Goal: Task Accomplishment & Management: Manage account settings

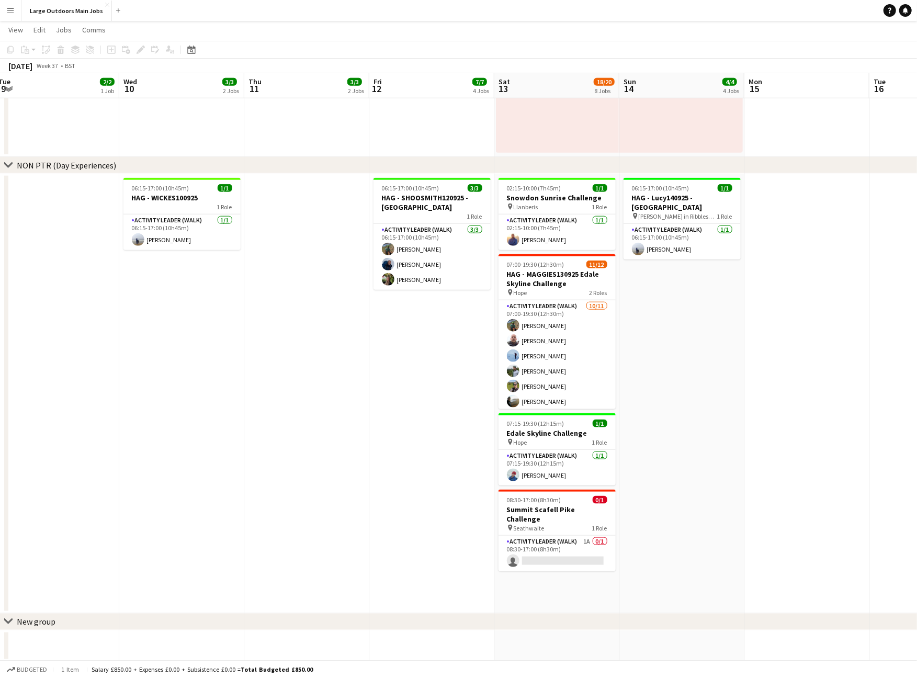
scroll to position [727, 0]
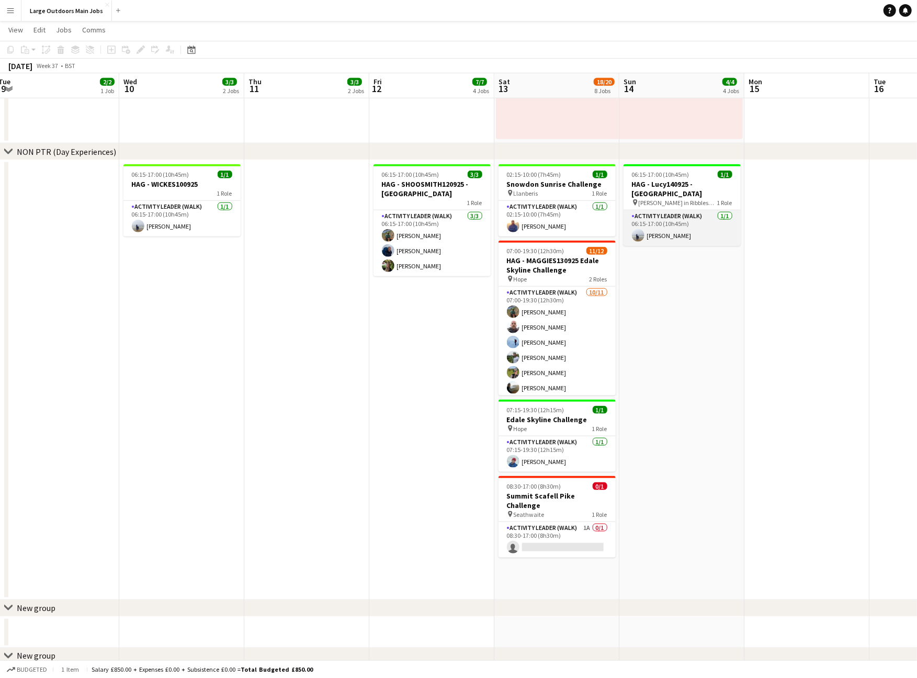
click at [680, 244] on app-card-role "Activity Leader (Walk) [DATE] 06:15-17:00 (10h45m) [PERSON_NAME]" at bounding box center [682, 228] width 117 height 36
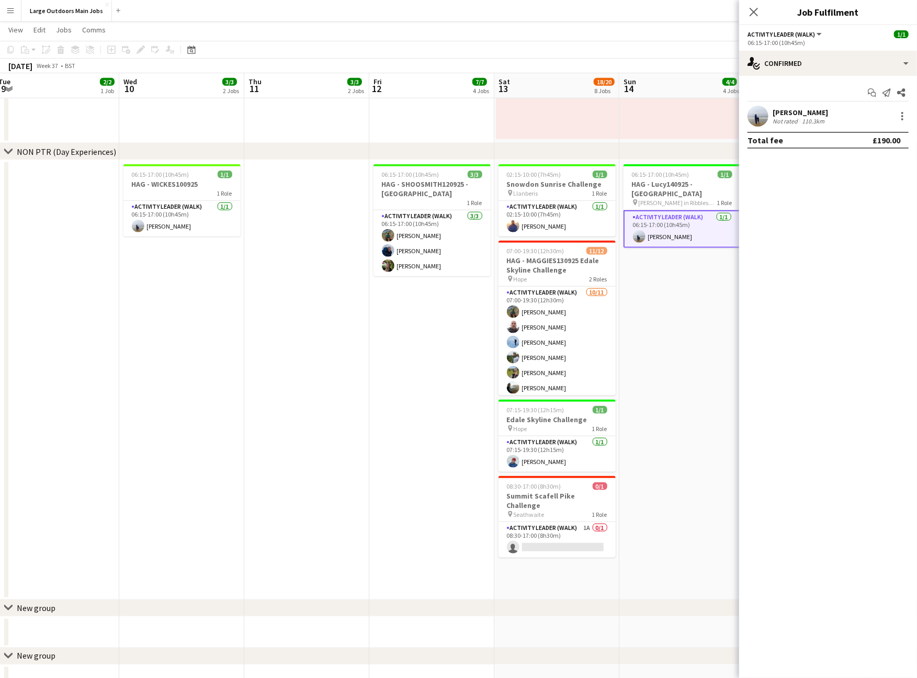
click at [788, 117] on div "[PERSON_NAME]" at bounding box center [800, 112] width 55 height 9
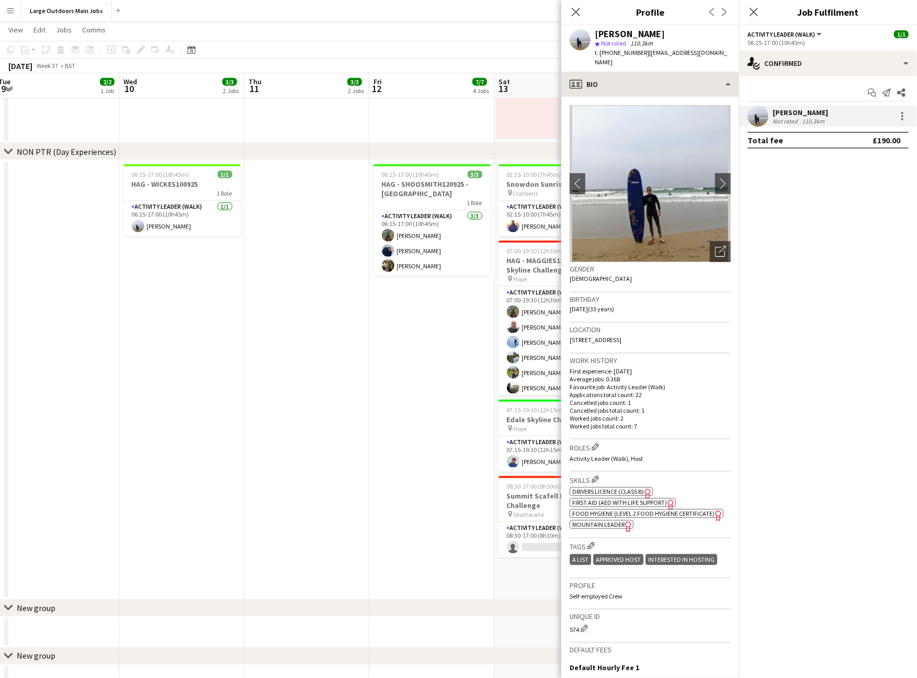
drag, startPoint x: 601, startPoint y: 58, endPoint x: 670, endPoint y: 89, distance: 75.4
click at [649, 57] on span "t. [PHONE_NUMBER]" at bounding box center [622, 53] width 54 height 8
copy span "[PHONE_NUMBER]"
click at [268, 322] on app-date-cell at bounding box center [306, 380] width 125 height 440
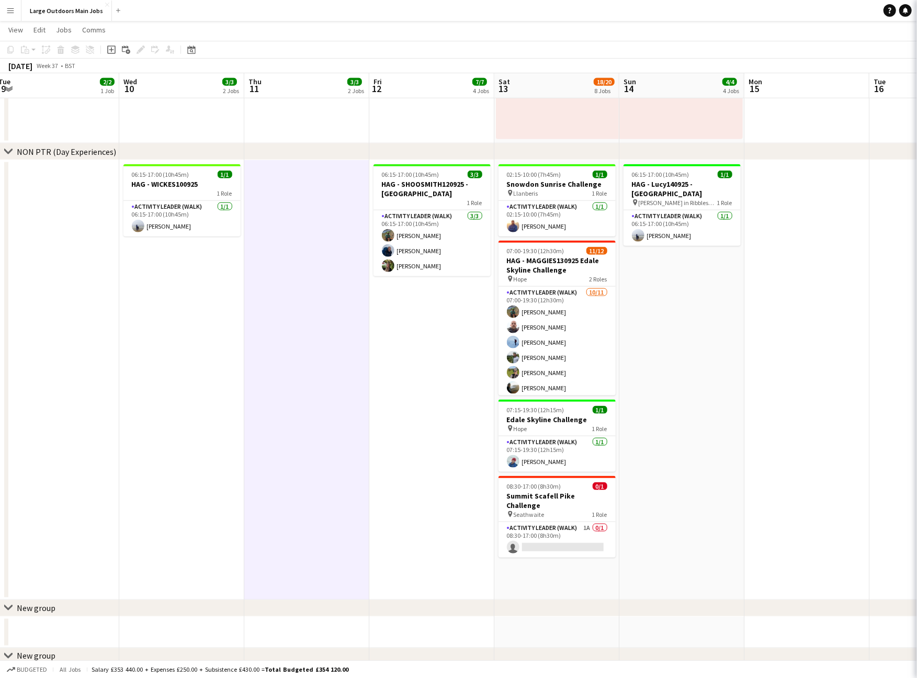
scroll to position [0, 255]
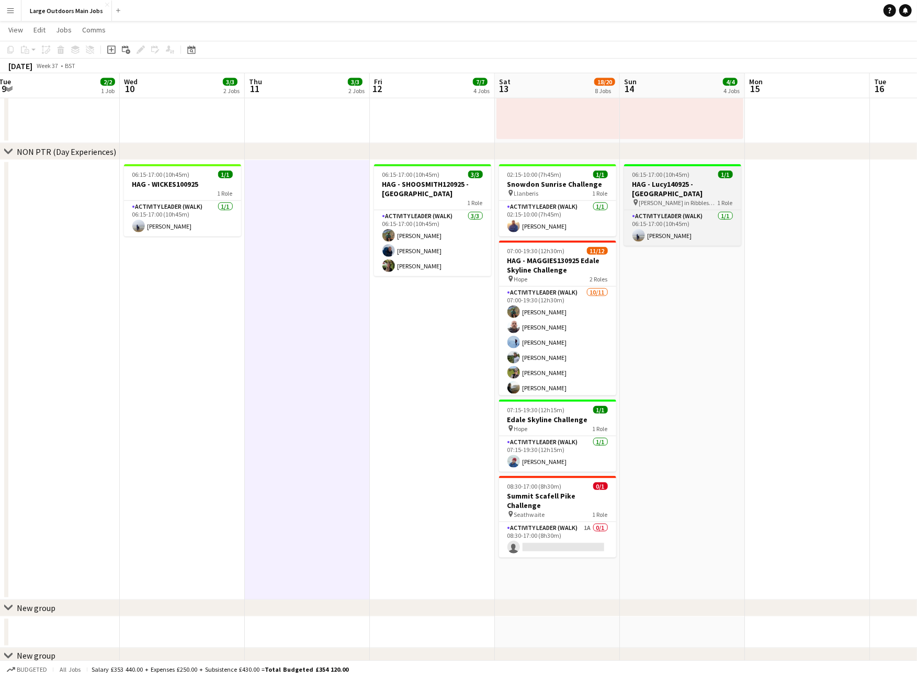
click at [675, 192] on h3 "HAG - Lucy140925 - [GEOGRAPHIC_DATA]" at bounding box center [682, 188] width 117 height 19
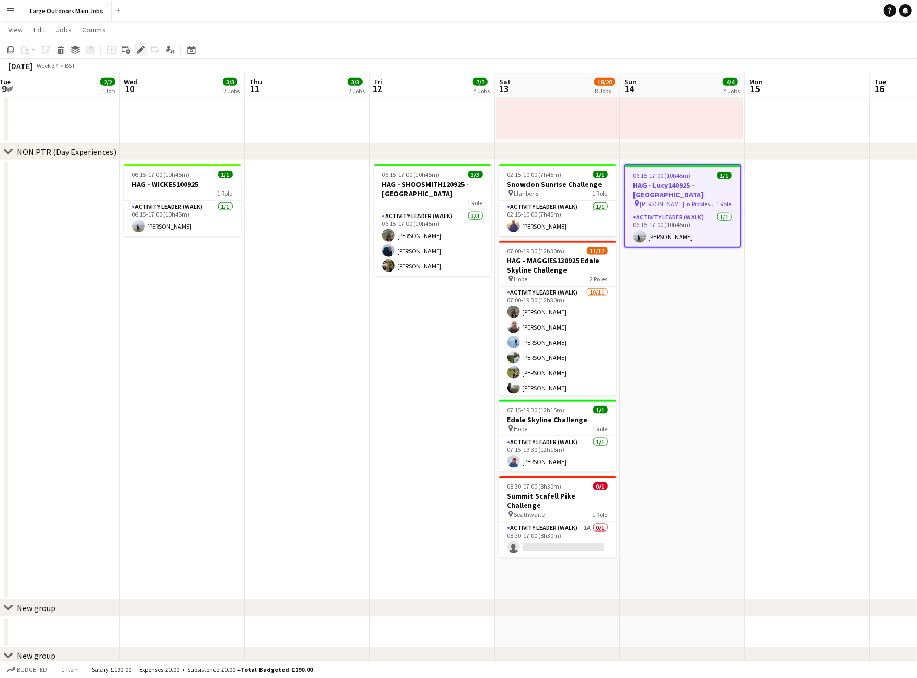
click at [145, 46] on div "Edit" at bounding box center [140, 49] width 13 height 13
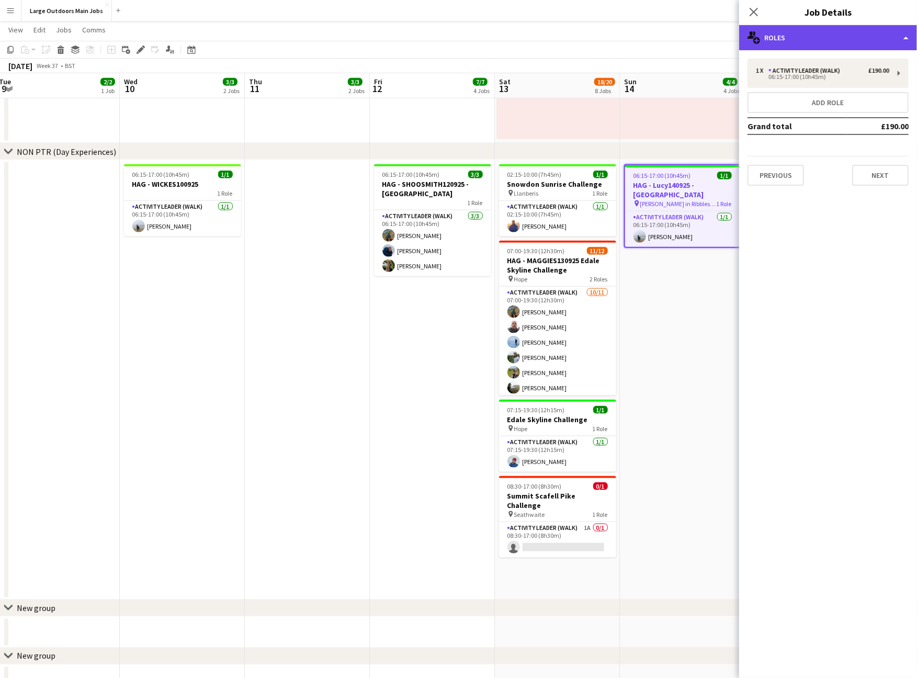
click at [856, 31] on div "multiple-users-add Roles" at bounding box center [828, 37] width 178 height 25
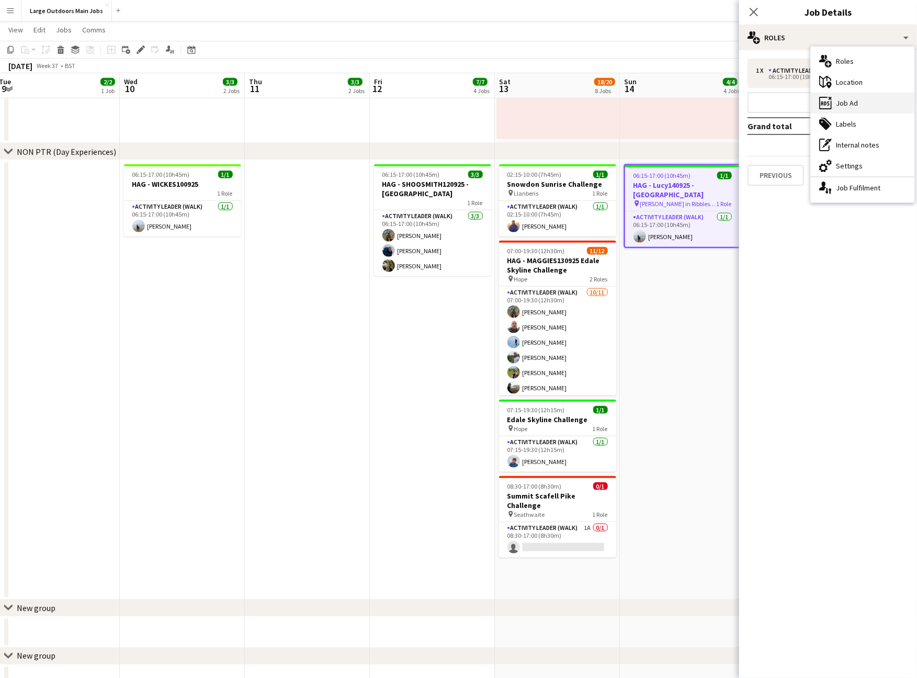
click at [858, 108] on div "ads-window Job Ad" at bounding box center [863, 103] width 104 height 21
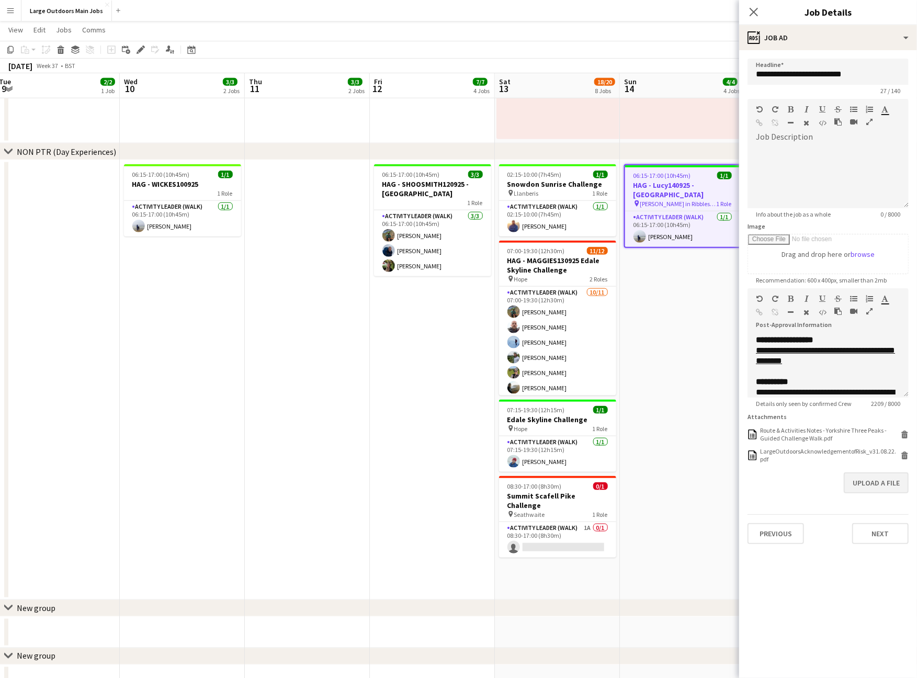
click at [877, 493] on button "Upload a file" at bounding box center [876, 483] width 65 height 21
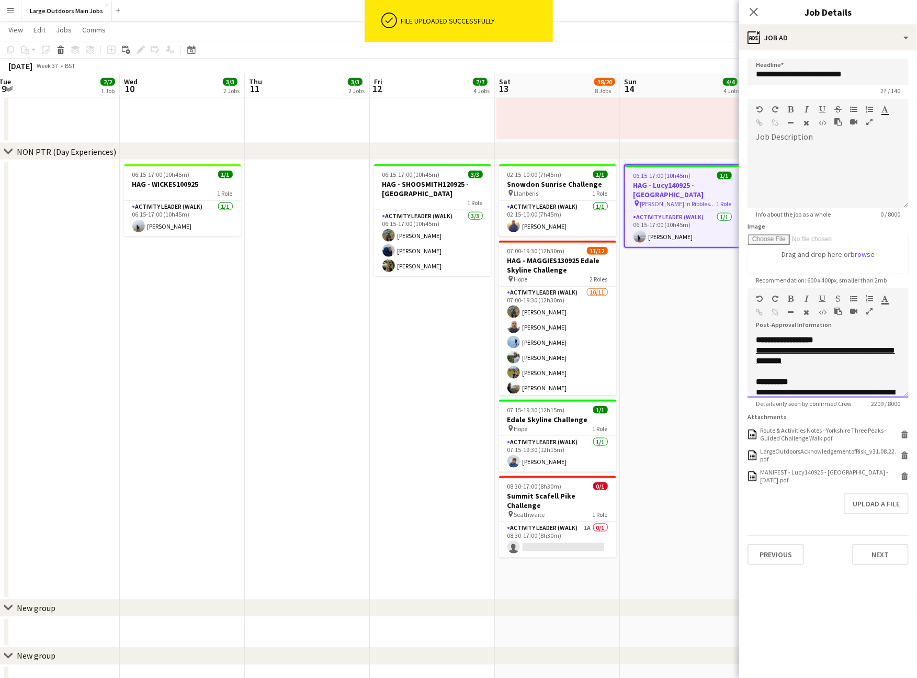
click at [872, 315] on icon "button" at bounding box center [870, 311] width 6 height 7
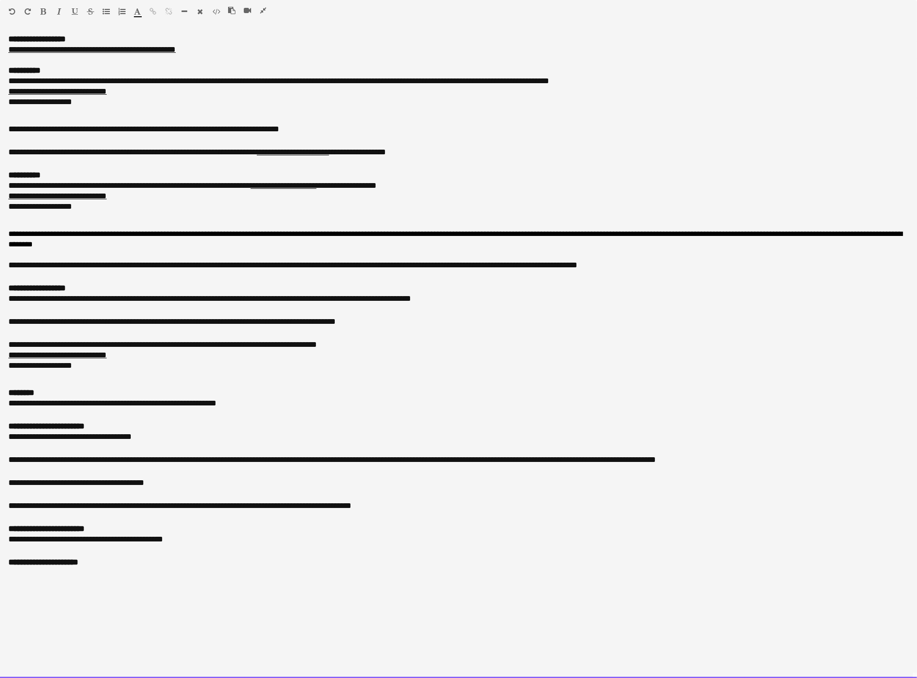
click at [101, 578] on div at bounding box center [458, 573] width 901 height 10
click at [262, 9] on icon "button" at bounding box center [263, 10] width 6 height 7
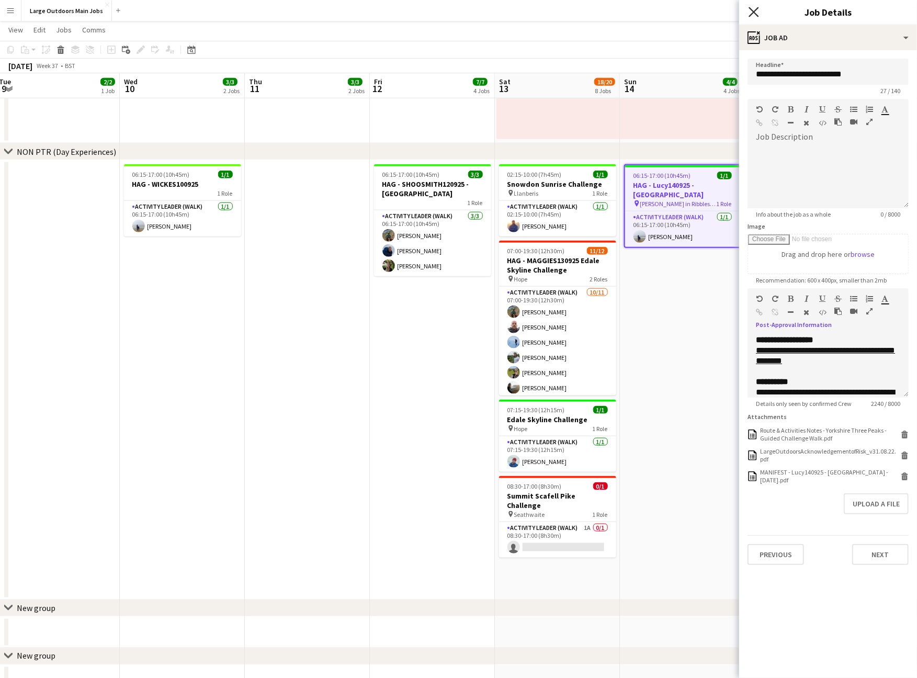
click at [754, 14] on icon "Close pop-in" at bounding box center [754, 12] width 10 height 10
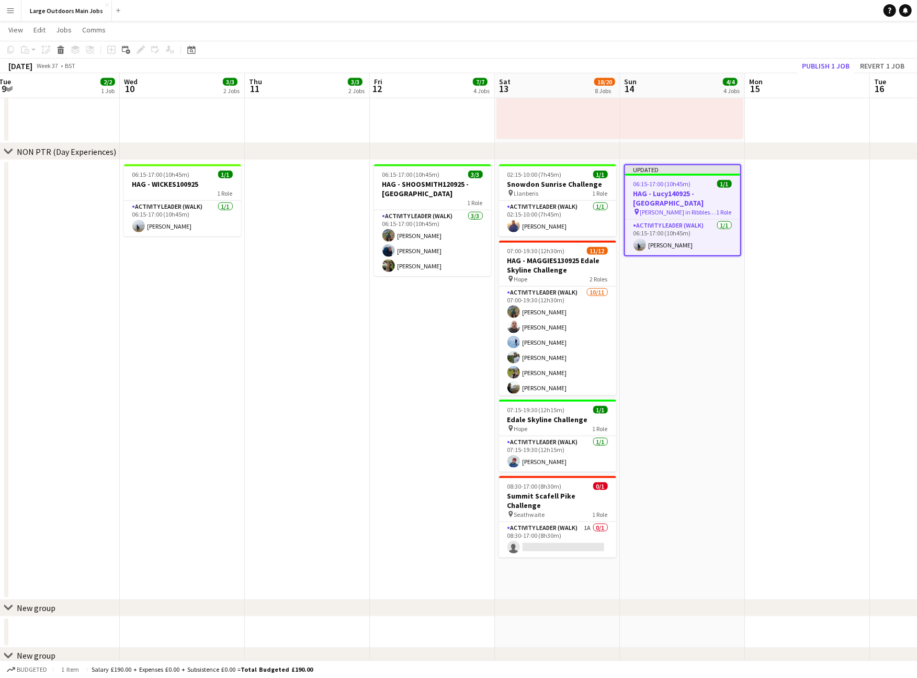
click at [825, 66] on button "Publish 1 job" at bounding box center [826, 66] width 56 height 14
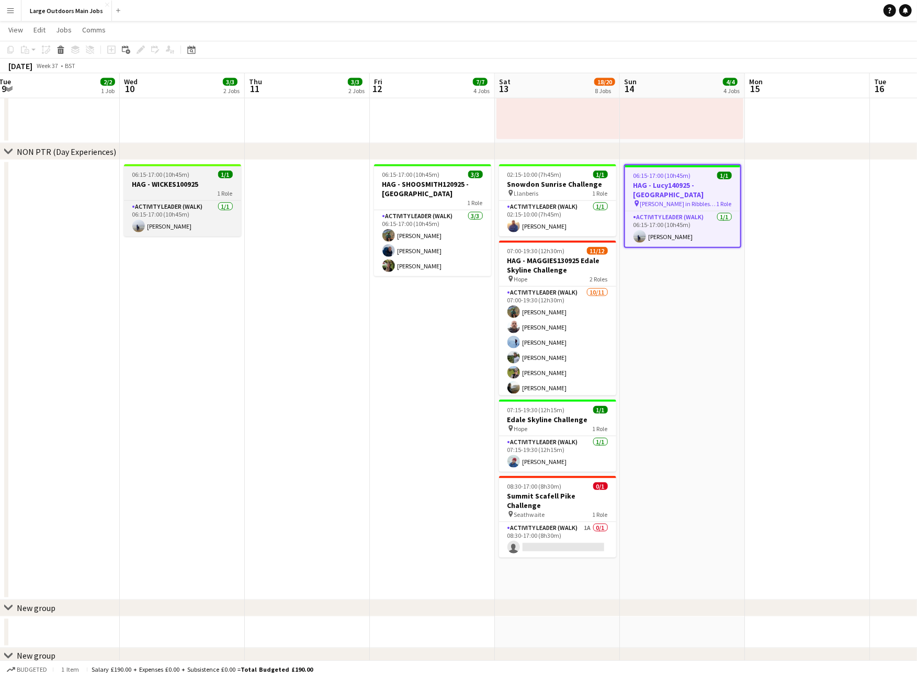
click at [155, 189] on h3 "HAG - WICKES100925" at bounding box center [182, 183] width 117 height 9
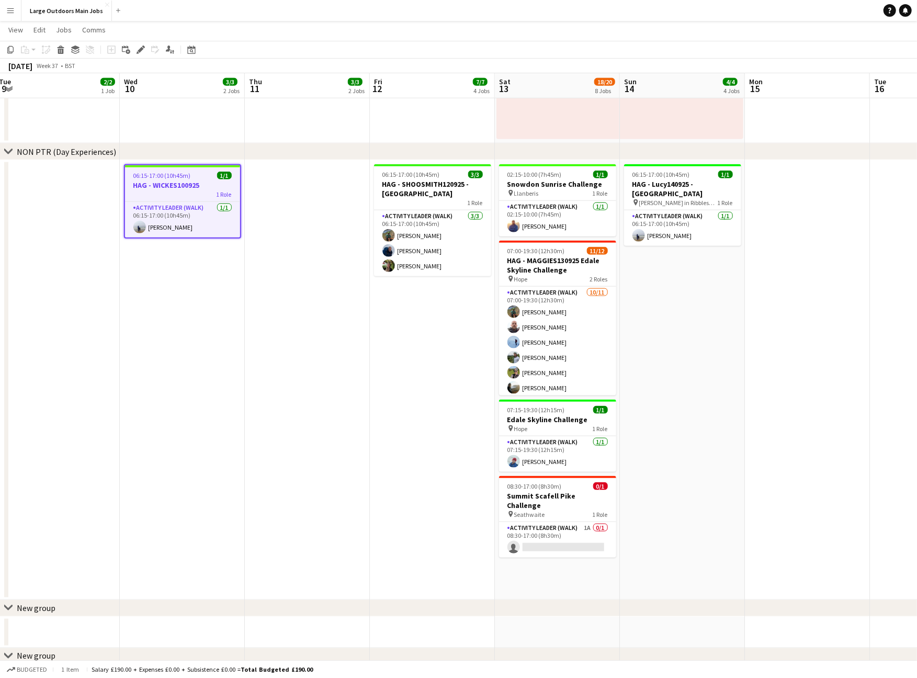
click at [155, 189] on h3 "HAG - WICKES100925" at bounding box center [182, 185] width 115 height 9
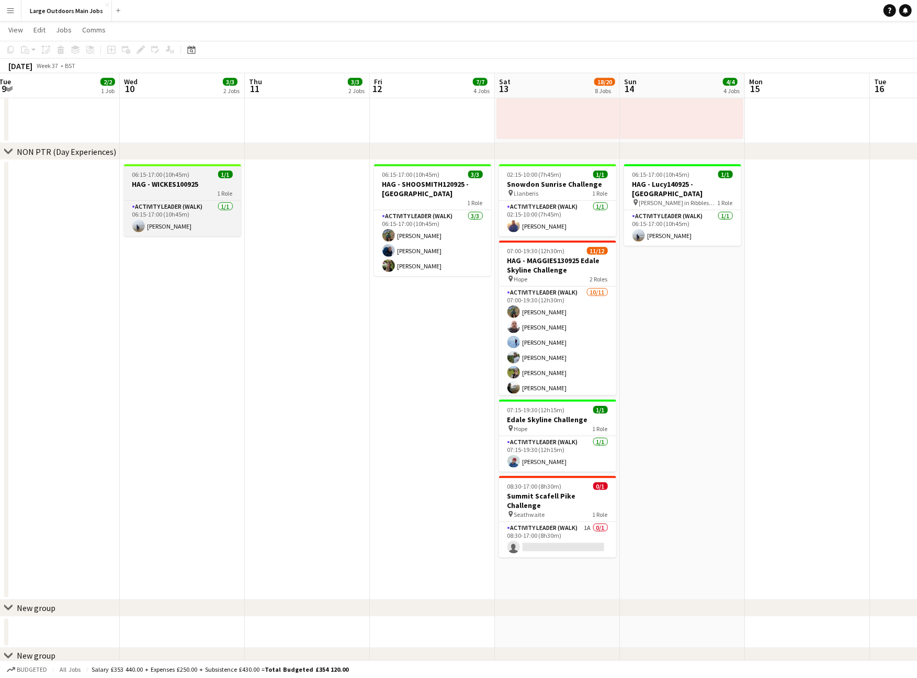
click at [155, 189] on h3 "HAG - WICKES100925" at bounding box center [182, 183] width 117 height 9
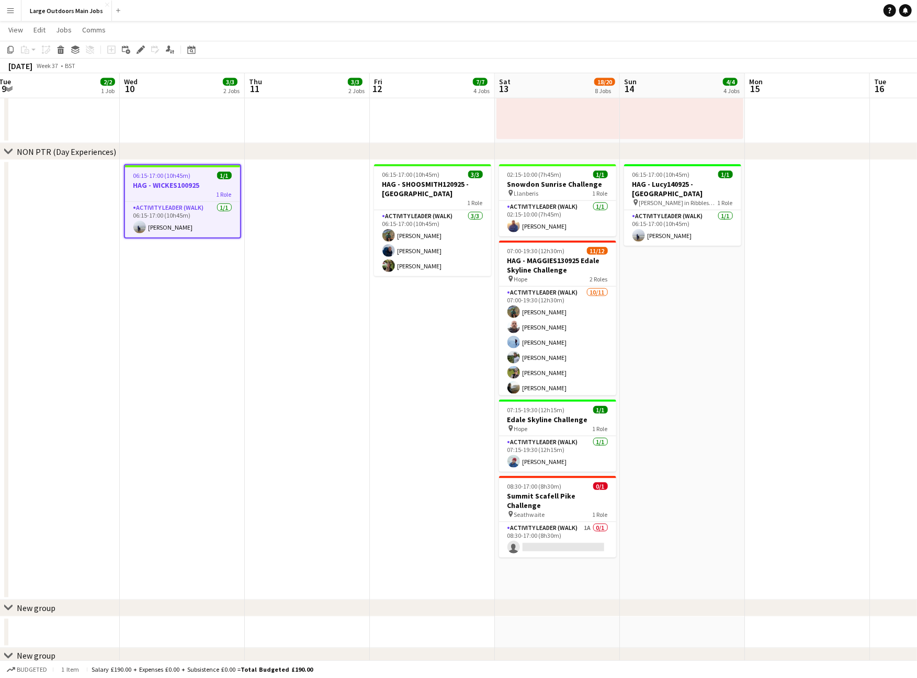
click at [155, 189] on h3 "HAG - WICKES100925" at bounding box center [182, 185] width 115 height 9
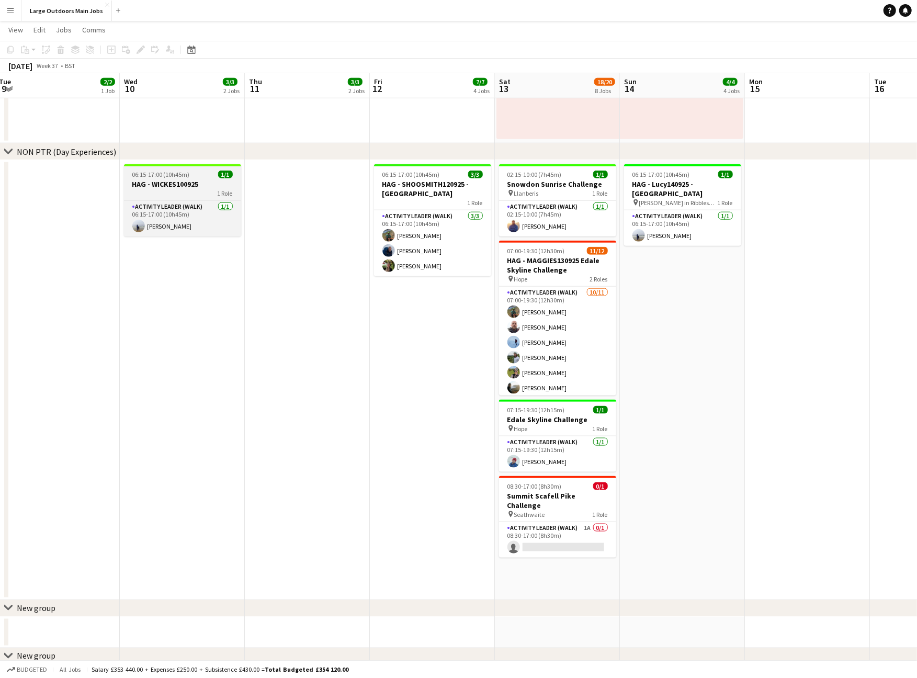
click at [172, 187] on h3 "HAG - WICKES100925" at bounding box center [182, 183] width 117 height 9
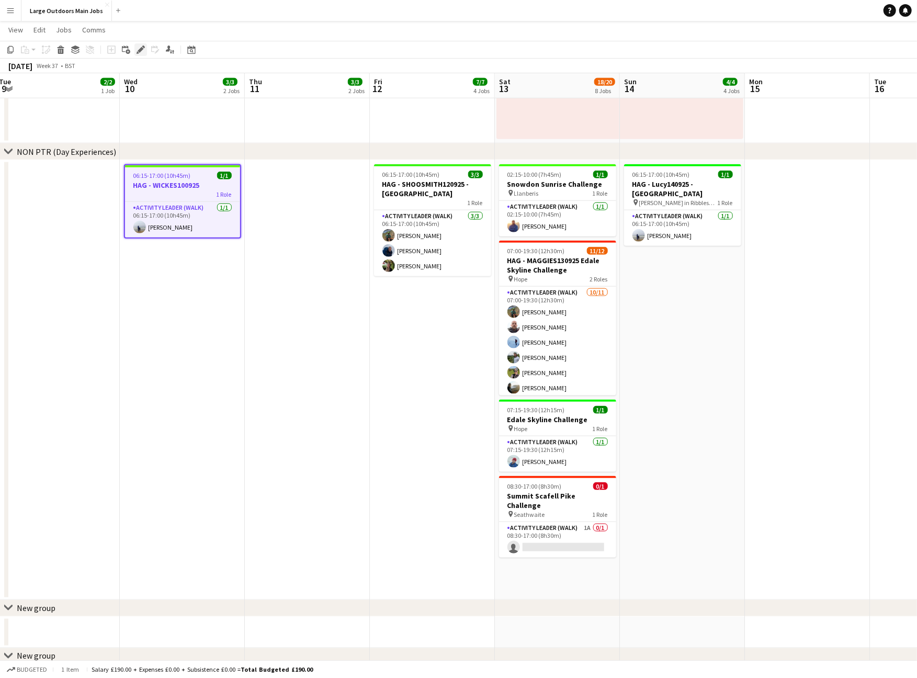
click at [139, 49] on icon "Edit" at bounding box center [141, 50] width 8 height 8
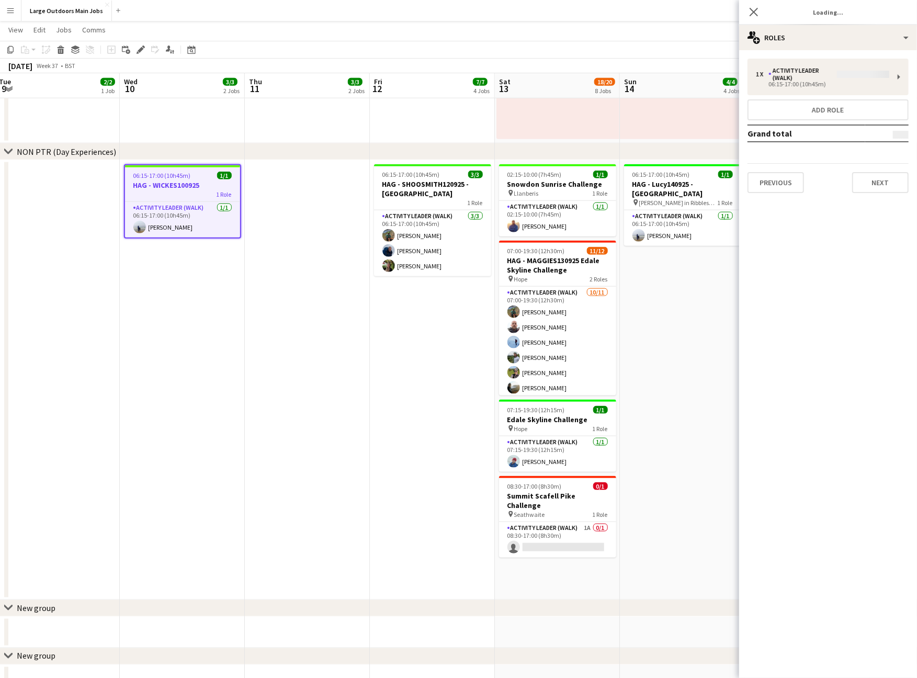
type input "**********"
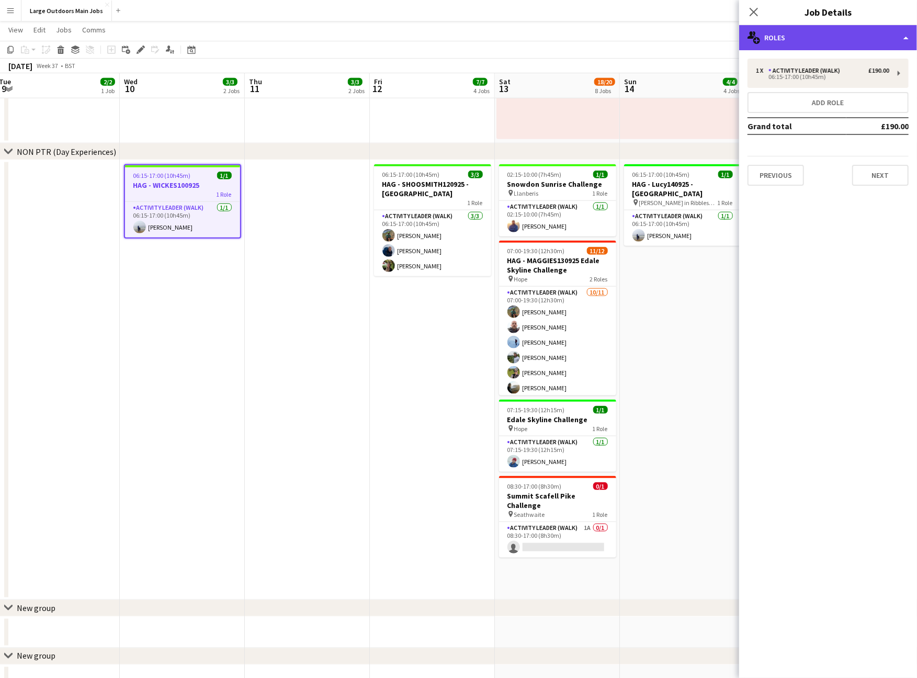
click at [862, 46] on div "multiple-users-add Roles" at bounding box center [828, 37] width 178 height 25
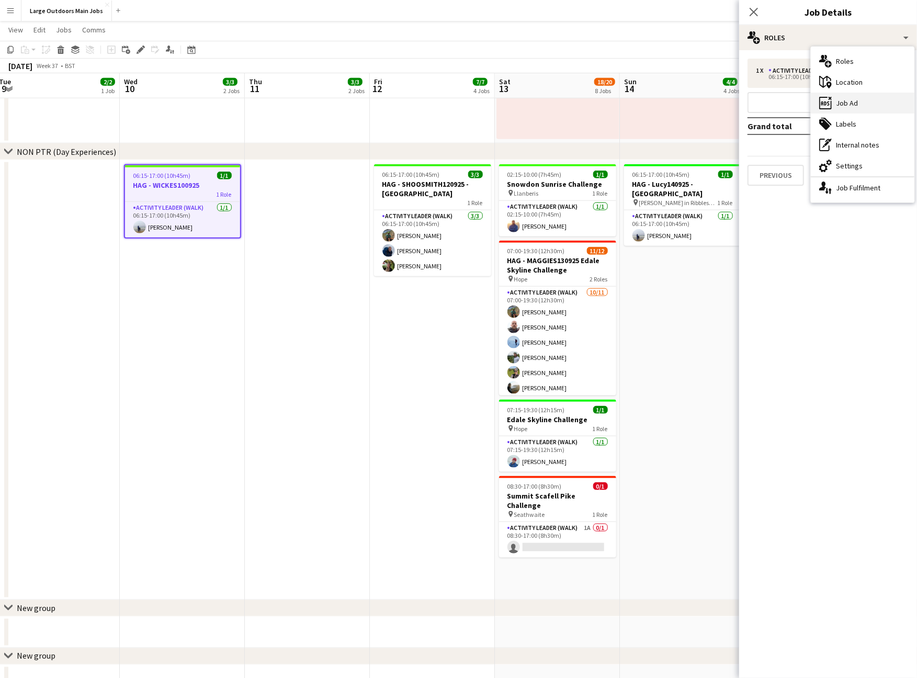
click at [861, 103] on div "ads-window Job Ad" at bounding box center [863, 103] width 104 height 21
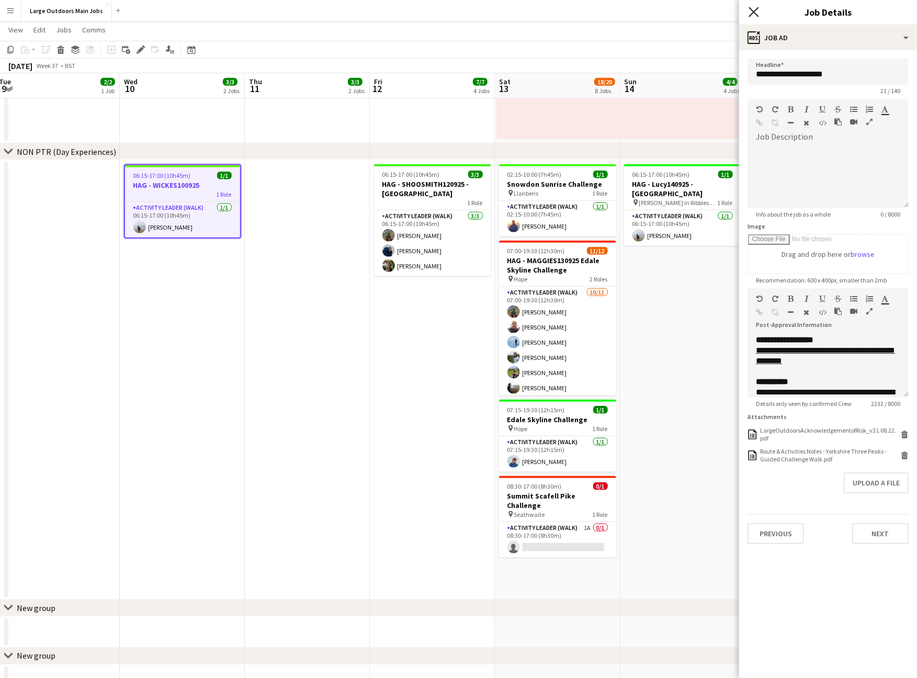
click at [752, 8] on icon "Close pop-in" at bounding box center [754, 12] width 10 height 10
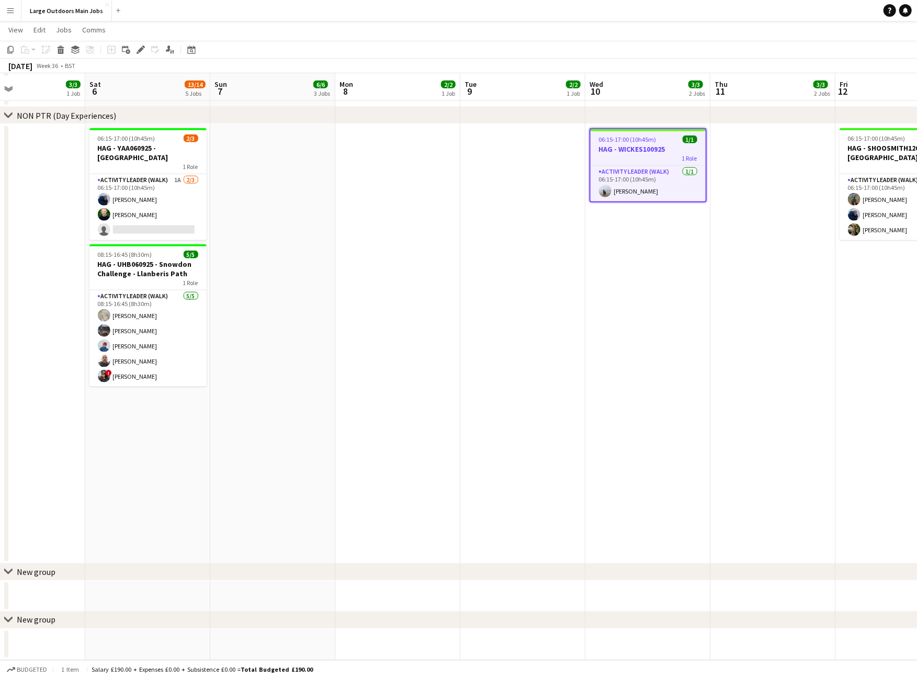
scroll to position [0, 289]
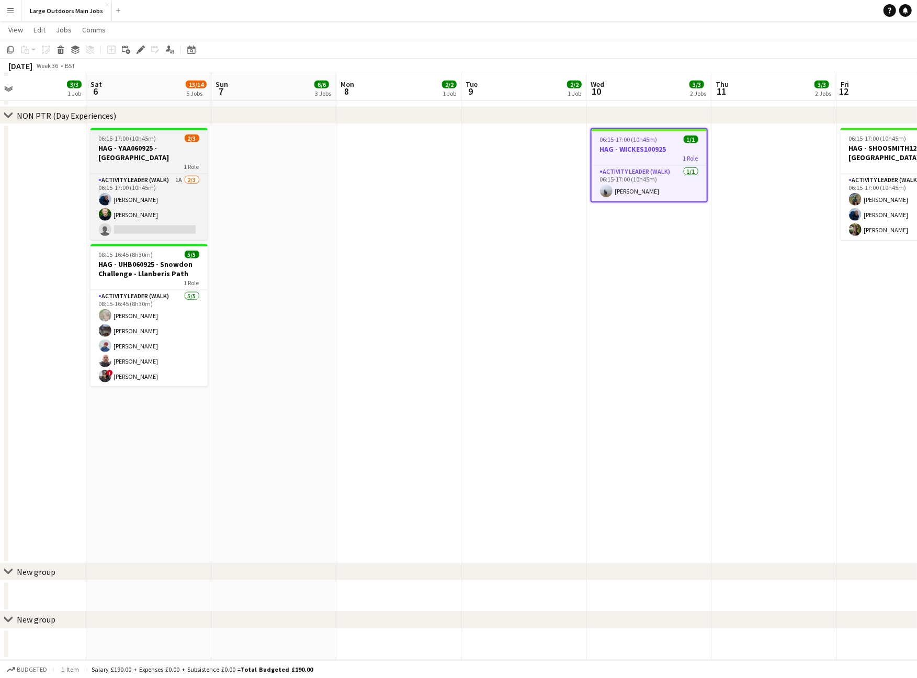
click at [141, 147] on h3 "HAG - YAA060925 - [GEOGRAPHIC_DATA]" at bounding box center [149, 152] width 117 height 19
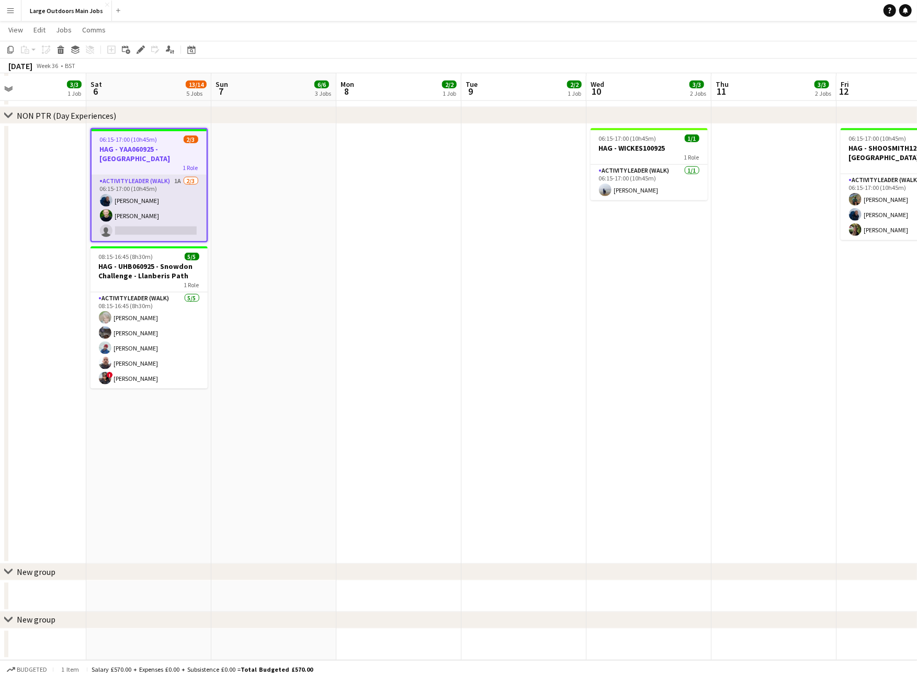
click at [118, 204] on app-card-role "Activity Leader (Walk) 1A [DATE] 06:15-17:00 (10h45m) [PERSON_NAME] [PERSON_NAM…" at bounding box center [149, 208] width 115 height 66
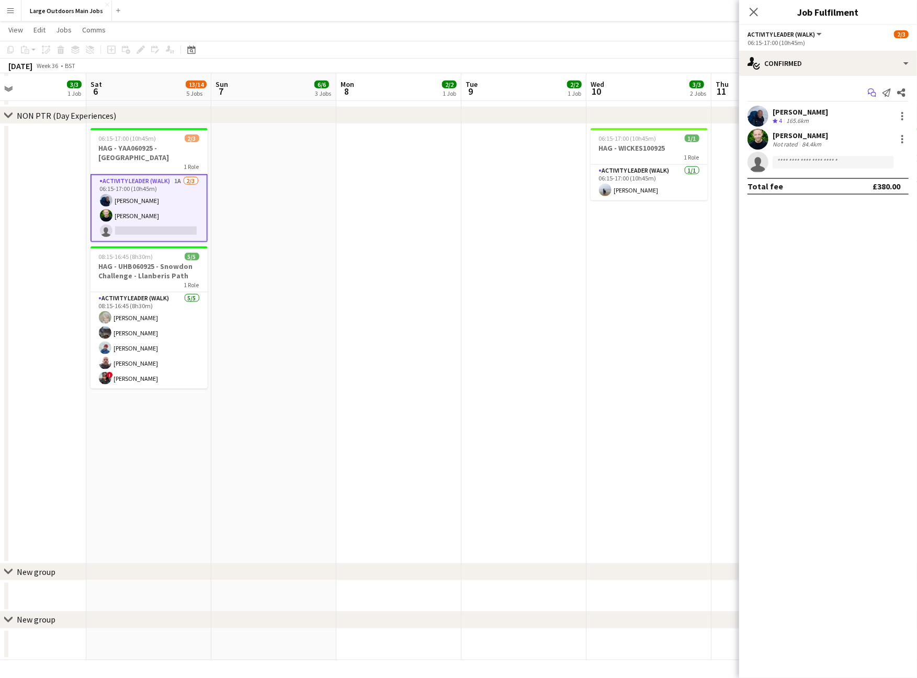
click at [869, 94] on icon at bounding box center [871, 91] width 6 height 6
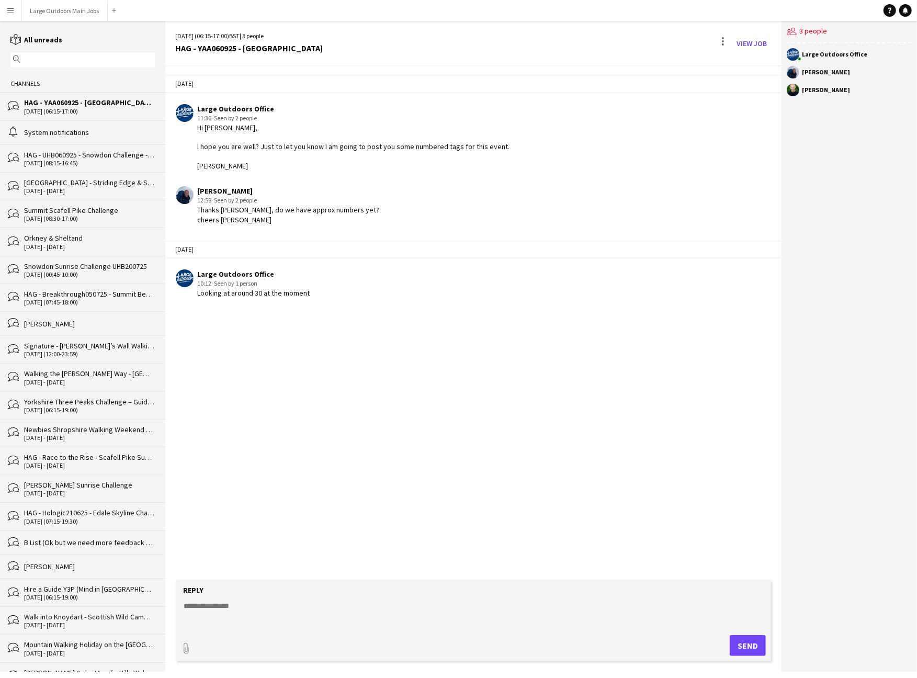
click at [240, 622] on textarea at bounding box center [476, 614] width 586 height 27
type textarea "**********"
click at [748, 645] on button "Send" at bounding box center [752, 645] width 36 height 21
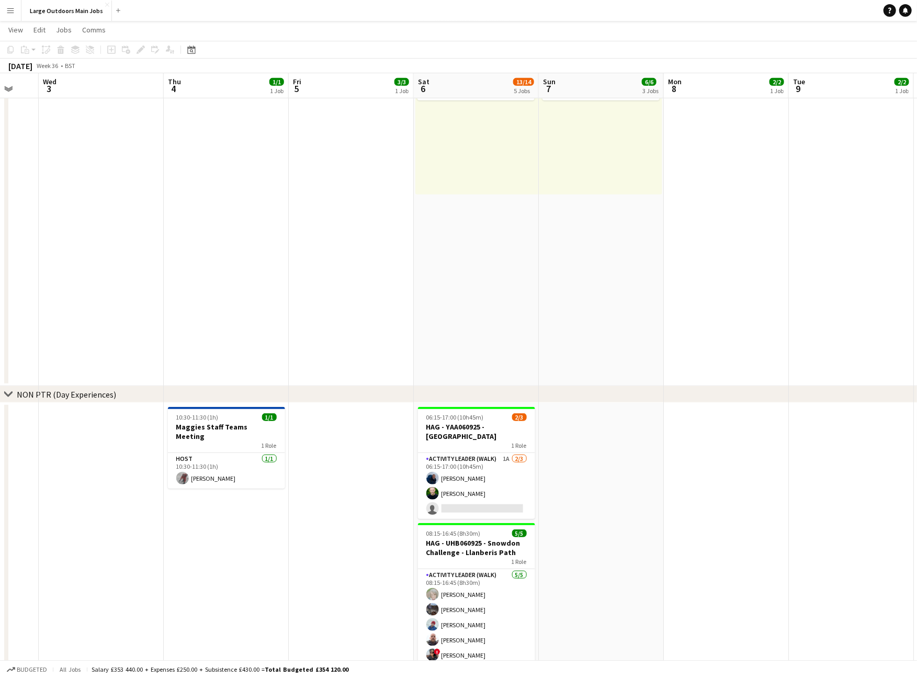
scroll to position [0, 463]
click at [459, 478] on app-card-role "Activity Leader (Walk) 1A [DATE] 06:15-17:00 (10h45m) [PERSON_NAME] [PERSON_NAM…" at bounding box center [475, 486] width 117 height 66
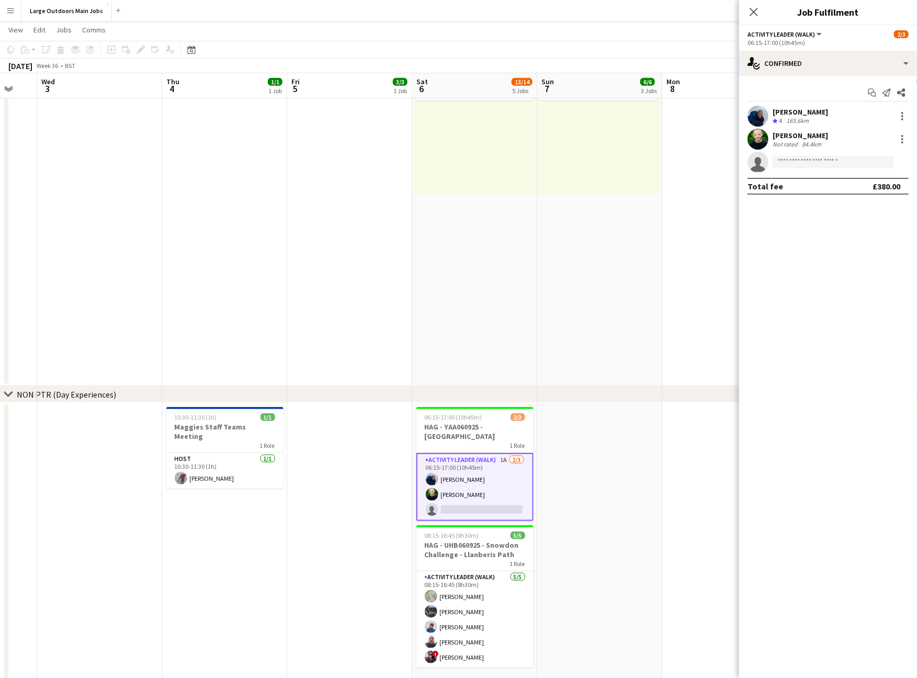
click at [805, 114] on div "[PERSON_NAME]" at bounding box center [800, 111] width 55 height 9
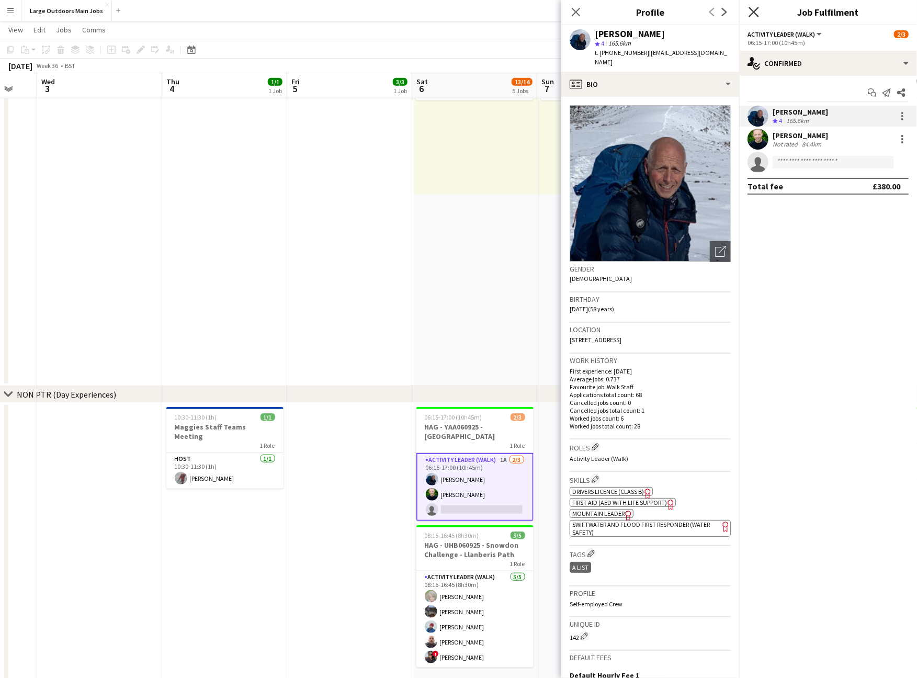
click at [757, 11] on icon "Close pop-in" at bounding box center [754, 12] width 10 height 10
